Goal: Task Accomplishment & Management: Complete application form

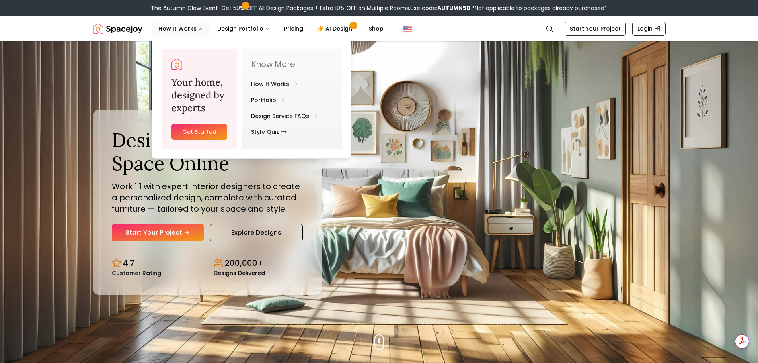
click at [194, 129] on link "Get Started" at bounding box center [200, 132] width 56 height 16
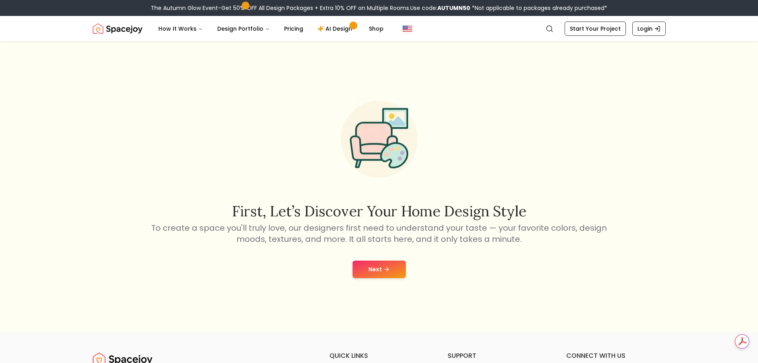
click at [382, 268] on button "Next" at bounding box center [379, 269] width 53 height 18
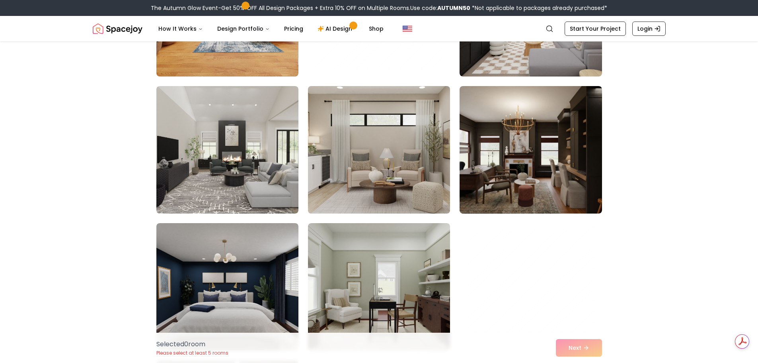
scroll to position [199, 0]
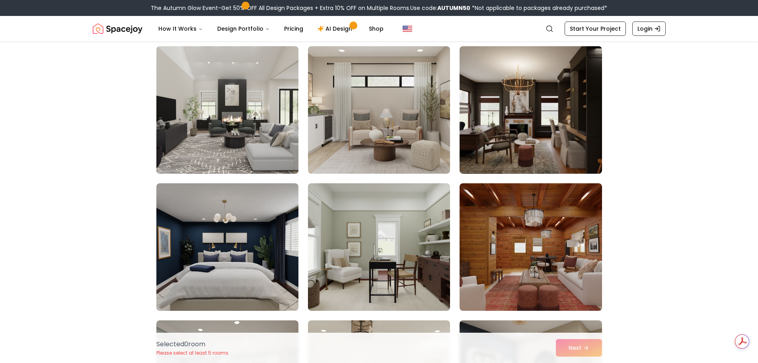
click at [240, 118] on img at bounding box center [227, 110] width 149 height 134
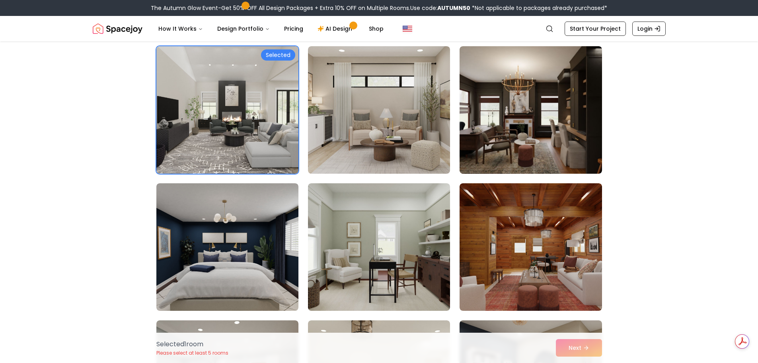
click at [584, 347] on div "Selected 1 room Please select at least 5 rooms Next" at bounding box center [379, 347] width 459 height 30
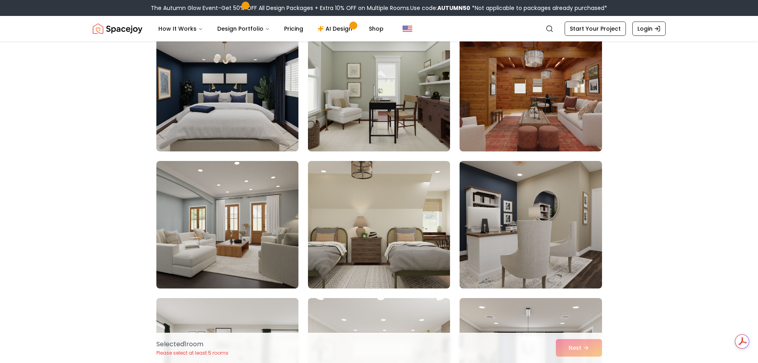
scroll to position [557, 0]
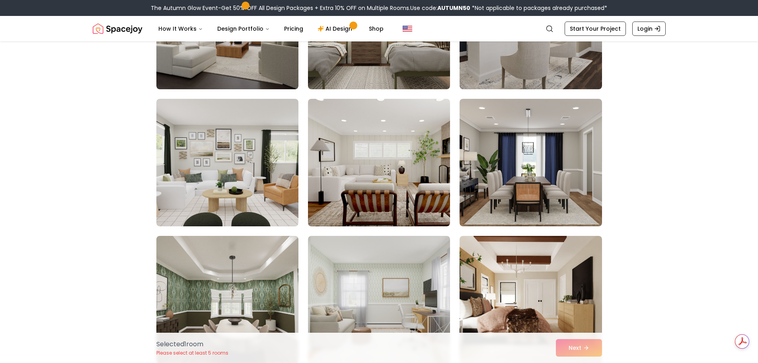
click at [577, 342] on div "Selected 1 room Please select at least 5 rooms Next" at bounding box center [379, 347] width 459 height 30
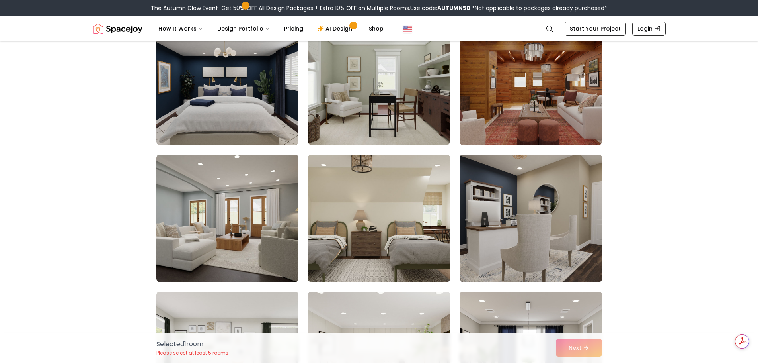
scroll to position [358, 0]
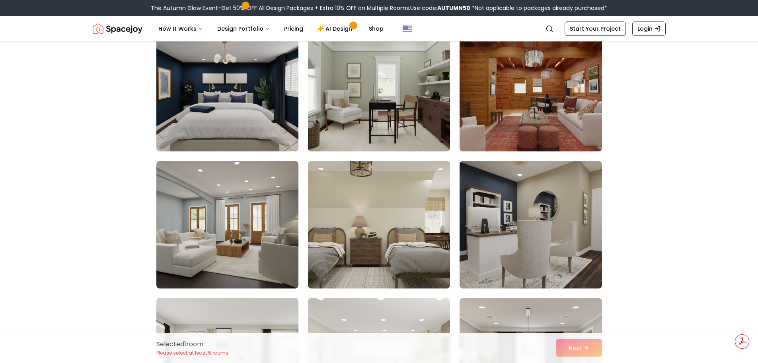
click at [390, 236] on img at bounding box center [379, 225] width 149 height 134
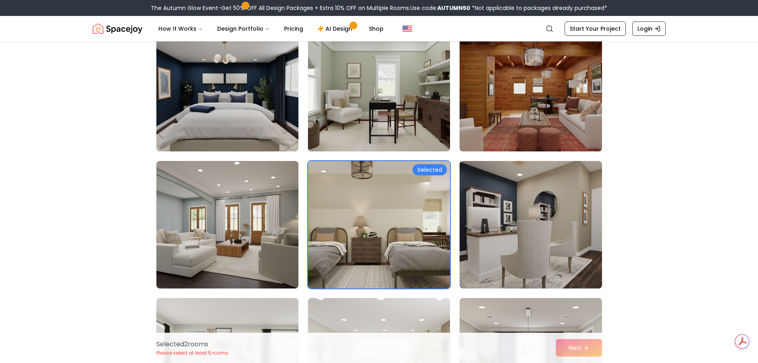
drag, startPoint x: 506, startPoint y: 105, endPoint x: 486, endPoint y: 104, distance: 19.9
click at [506, 105] on img at bounding box center [530, 88] width 149 height 134
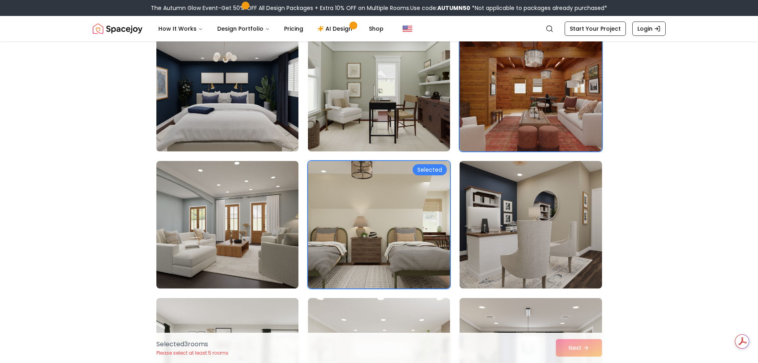
click at [228, 100] on img at bounding box center [227, 88] width 149 height 134
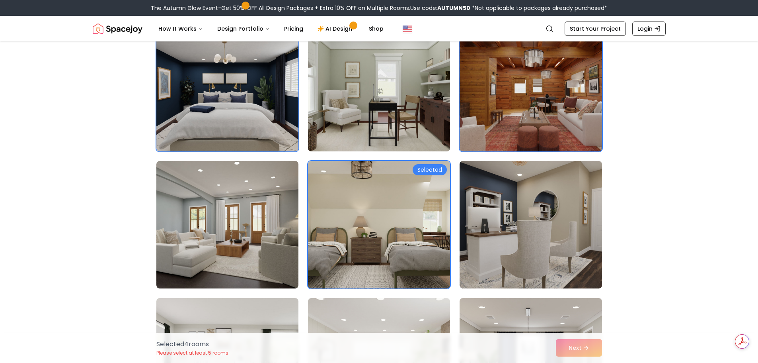
click at [310, 97] on img at bounding box center [379, 88] width 149 height 134
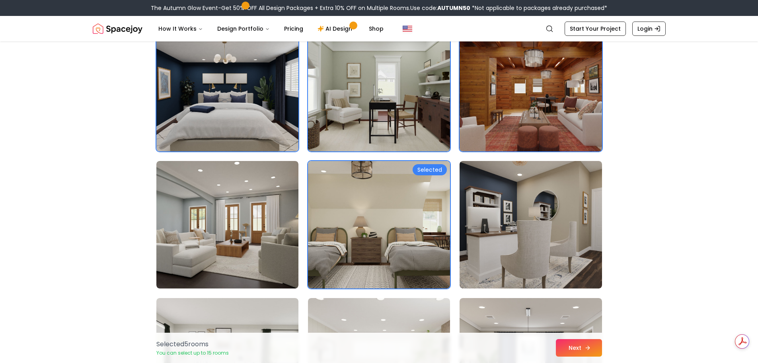
click at [580, 350] on button "Next" at bounding box center [579, 348] width 46 height 18
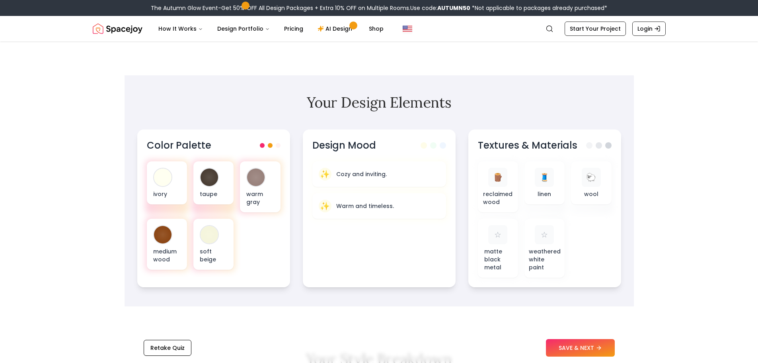
scroll to position [199, 0]
click at [588, 339] on button "SAVE & NEXT" at bounding box center [580, 348] width 69 height 18
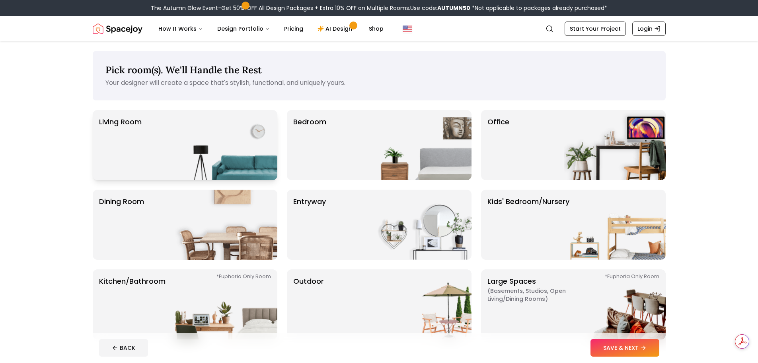
click at [233, 144] on img at bounding box center [227, 145] width 102 height 70
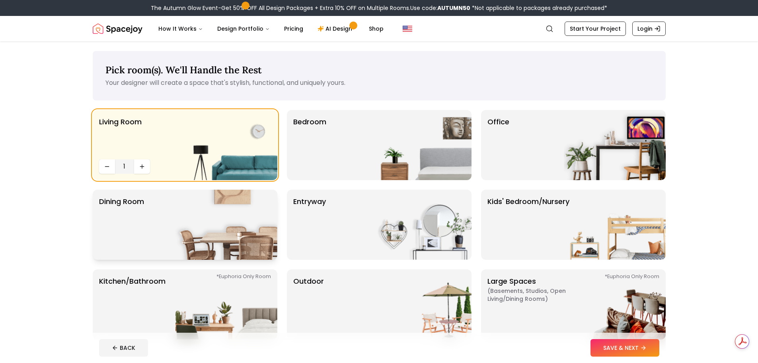
click at [225, 224] on img at bounding box center [227, 224] width 102 height 70
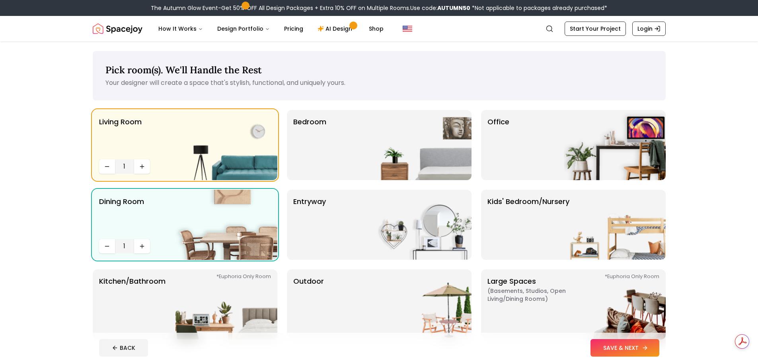
click at [626, 350] on button "SAVE & NEXT" at bounding box center [625, 348] width 69 height 18
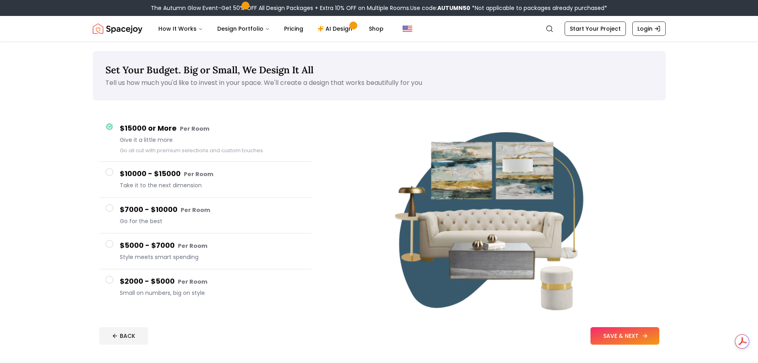
click at [642, 336] on icon at bounding box center [645, 335] width 6 height 6
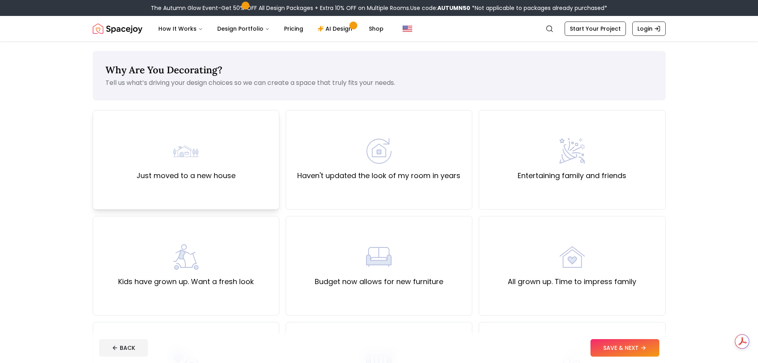
click at [238, 170] on div "Just moved to a new house" at bounding box center [186, 160] width 187 height 100
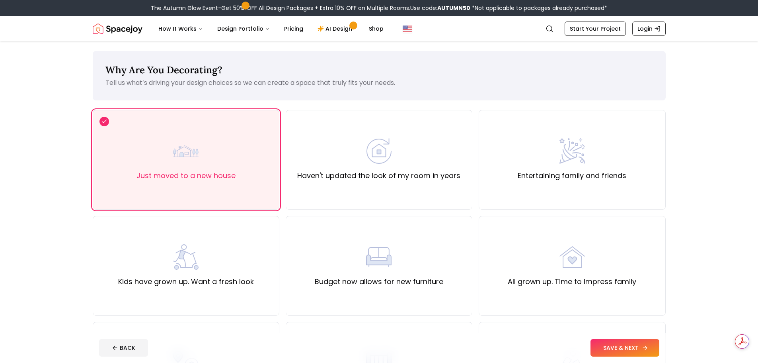
click at [622, 344] on button "SAVE & NEXT" at bounding box center [625, 348] width 69 height 18
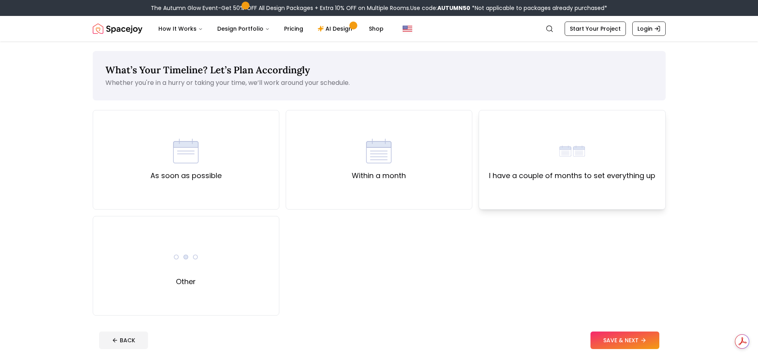
click at [558, 160] on div "I have a couple of months to set everything up" at bounding box center [572, 159] width 166 height 43
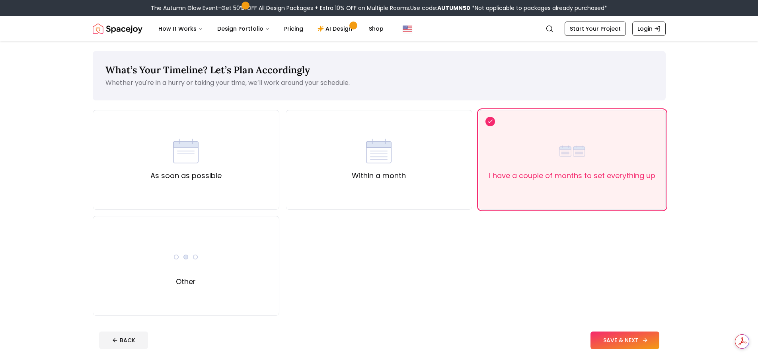
click at [640, 338] on button "SAVE & NEXT" at bounding box center [625, 340] width 69 height 18
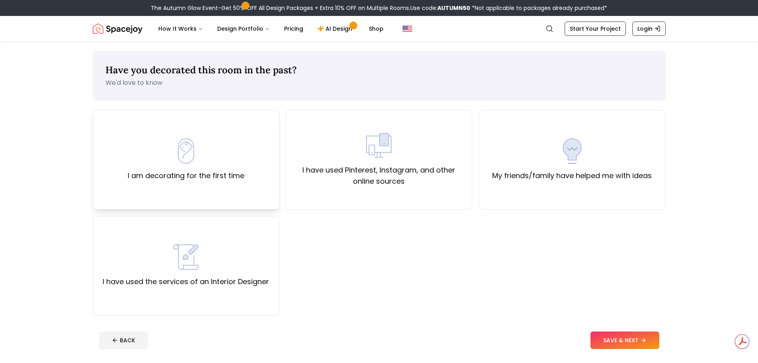
click at [179, 138] on div "I am decorating for the first time" at bounding box center [186, 160] width 187 height 100
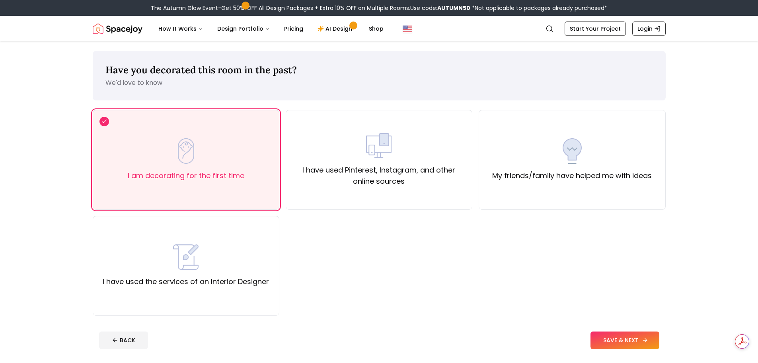
click at [625, 340] on button "SAVE & NEXT" at bounding box center [625, 340] width 69 height 18
